Goal: Task Accomplishment & Management: Manage account settings

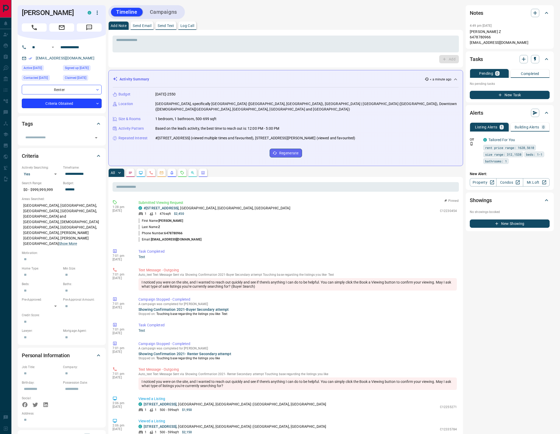
click at [84, 101] on body "**********" at bounding box center [280, 312] width 560 height 624
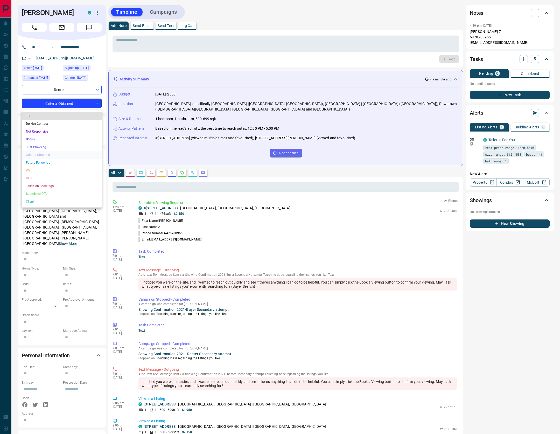
drag, startPoint x: 30, startPoint y: 175, endPoint x: 119, endPoint y: 97, distance: 118.9
click at [30, 176] on li "HOT" at bounding box center [62, 178] width 80 height 8
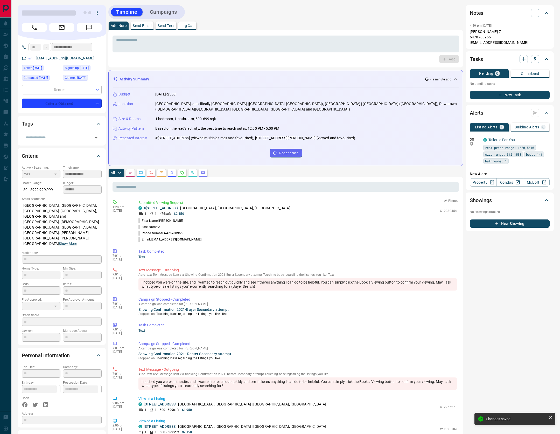
type input "*"
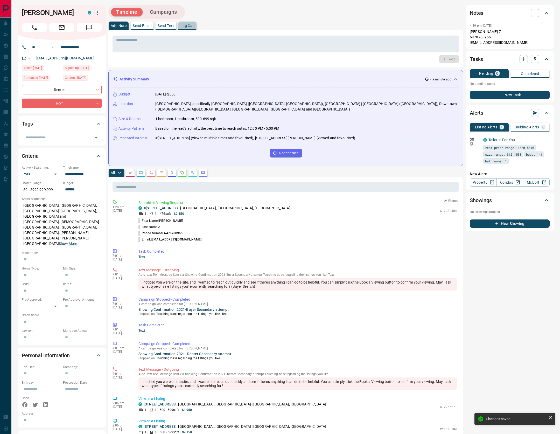
click at [192, 24] on p "Log Call" at bounding box center [188, 26] width 14 height 4
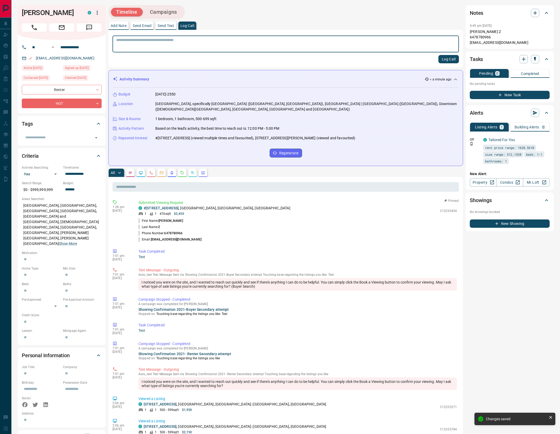
click at [450, 59] on button "Log Call" at bounding box center [449, 59] width 20 height 8
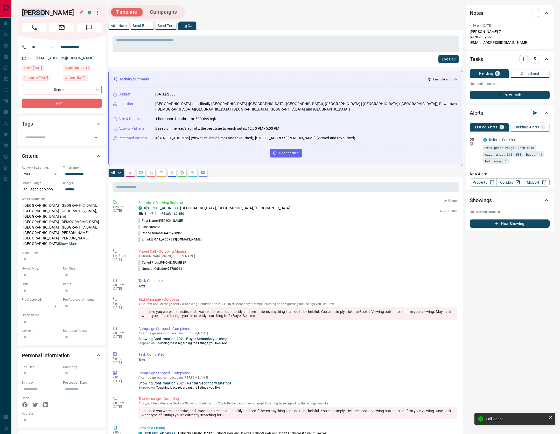
drag, startPoint x: 44, startPoint y: 15, endPoint x: 23, endPoint y: 16, distance: 20.8
click at [23, 16] on h1 "[PERSON_NAME]" at bounding box center [51, 13] width 58 height 8
copy h1 "[PERSON_NAME]"
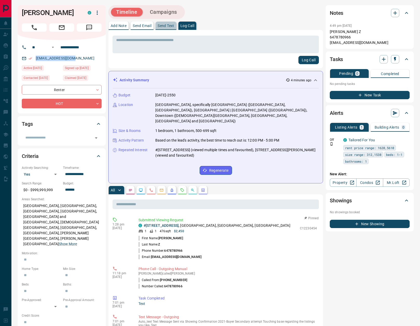
click at [167, 25] on p "Send Text" at bounding box center [166, 26] width 17 height 4
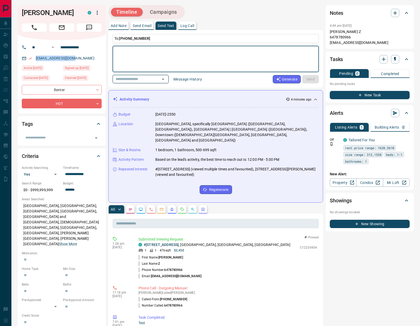
click at [164, 78] on icon "Open" at bounding box center [163, 79] width 6 height 6
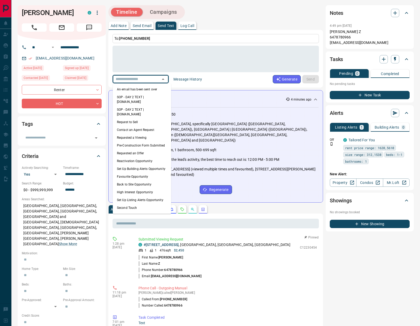
drag, startPoint x: 145, startPoint y: 91, endPoint x: 176, endPoint y: 92, distance: 31.1
click at [145, 91] on li "An email has been sent over" at bounding box center [142, 89] width 58 height 8
type textarea "**********"
type input "**********"
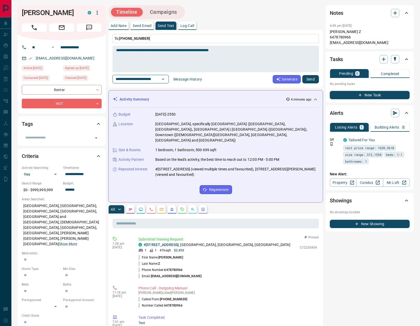
click at [313, 79] on button "Send" at bounding box center [311, 79] width 17 height 8
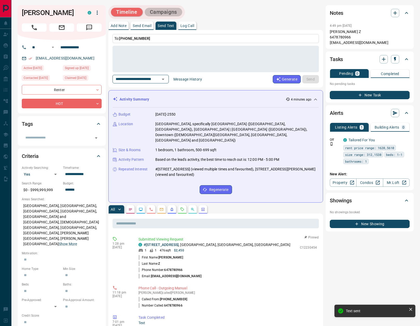
click at [166, 10] on button "Campaigns" at bounding box center [164, 12] width 38 height 9
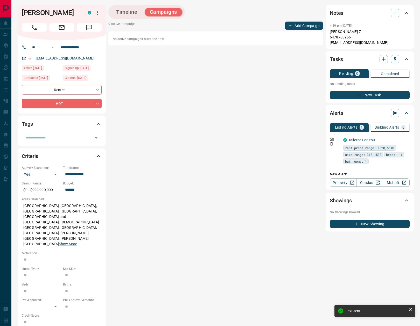
click at [305, 25] on button "Add Campaign" at bounding box center [304, 26] width 38 height 8
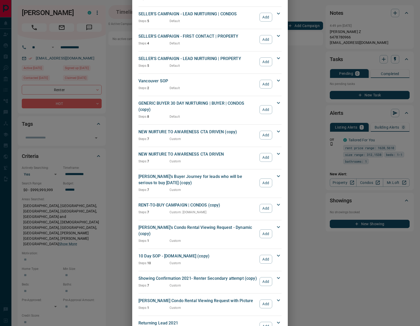
scroll to position [552, 0]
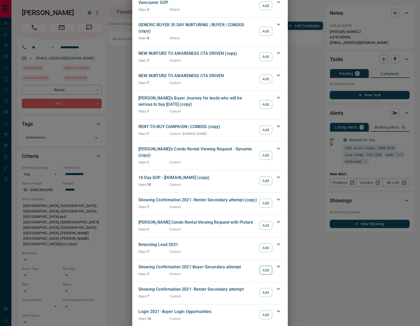
click at [265, 265] on button "Add" at bounding box center [266, 269] width 13 height 9
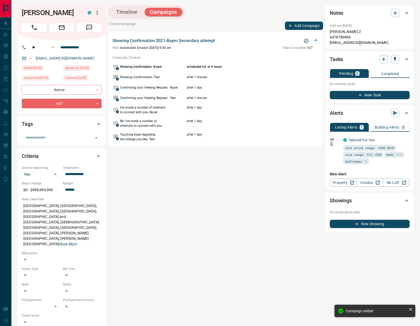
click at [303, 26] on button "Add Campaign" at bounding box center [304, 26] width 38 height 8
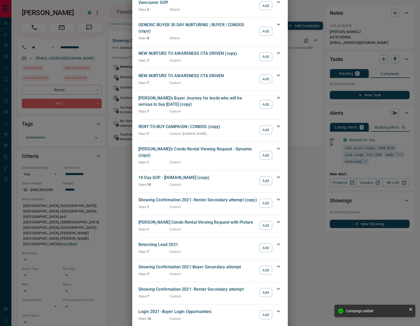
click at [263, 288] on button "Add" at bounding box center [266, 292] width 13 height 9
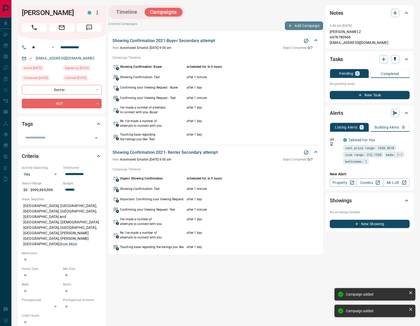
click at [317, 25] on button "Add Campaign" at bounding box center [304, 26] width 38 height 8
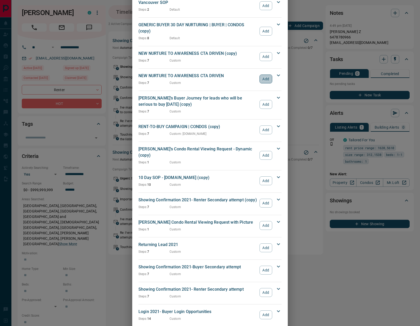
click at [264, 74] on button "Add" at bounding box center [266, 78] width 13 height 9
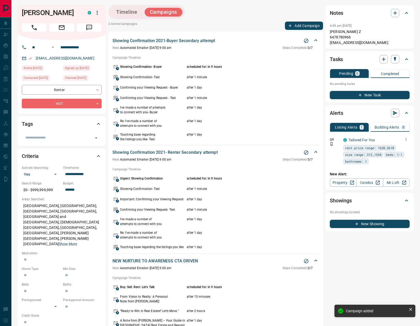
click at [406, 137] on button "button" at bounding box center [406, 139] width 7 height 7
click at [401, 165] on li "Delete" at bounding box center [398, 166] width 23 height 8
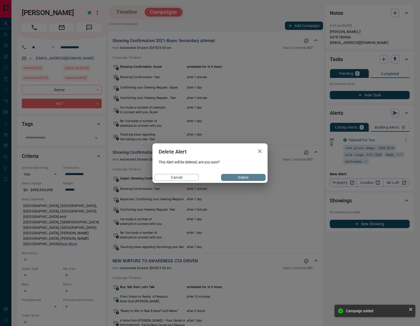
click at [236, 176] on button "Delete" at bounding box center [243, 177] width 44 height 7
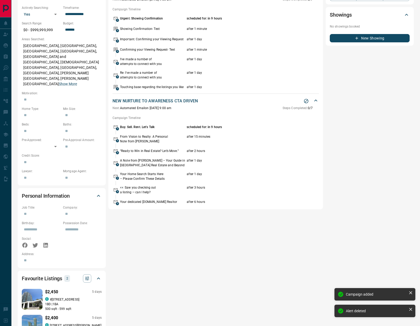
scroll to position [0, 0]
